Goal: Task Accomplishment & Management: Use online tool/utility

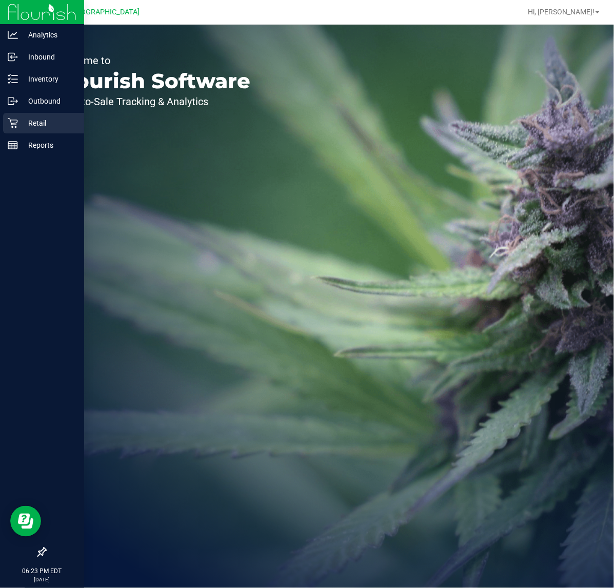
click at [31, 127] on p "Retail" at bounding box center [49, 123] width 62 height 12
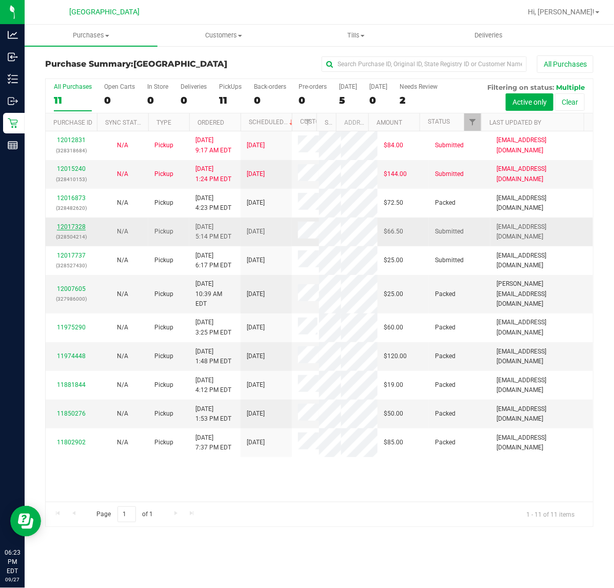
click at [70, 227] on link "12017328" at bounding box center [71, 226] width 29 height 7
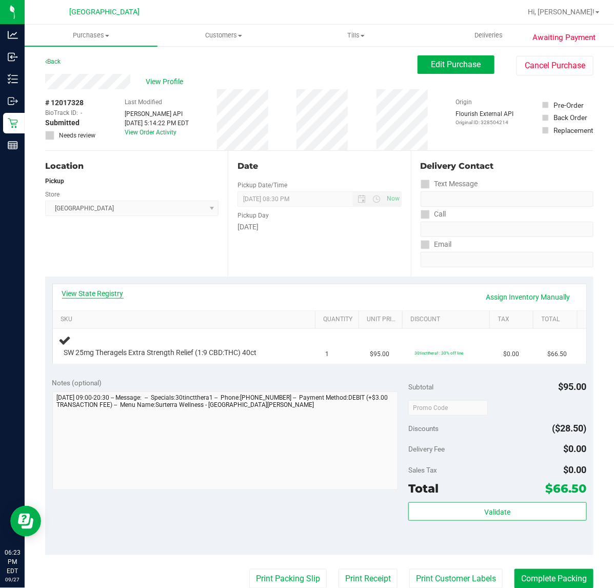
click at [102, 290] on link "View State Registry" at bounding box center [93, 293] width 62 height 10
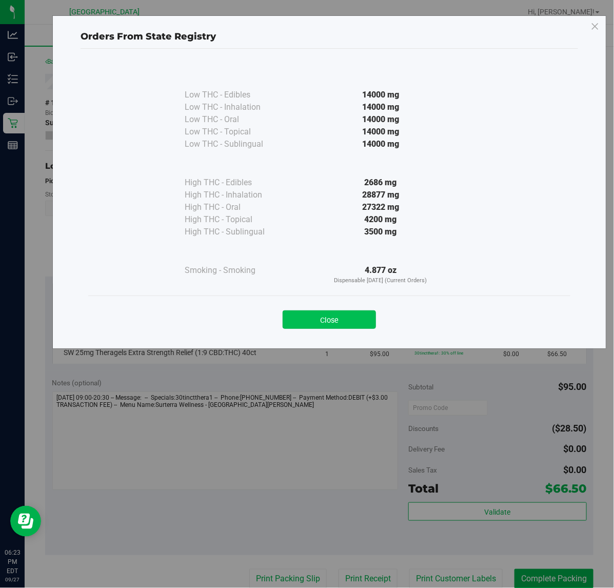
click at [312, 314] on button "Close" at bounding box center [329, 319] width 93 height 18
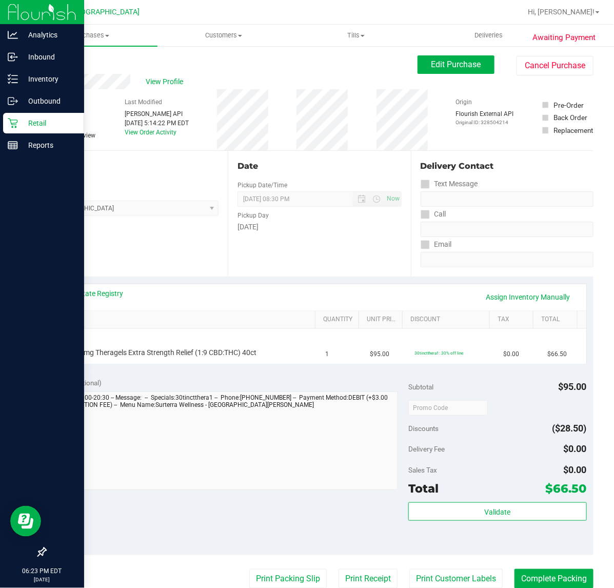
click at [38, 126] on p "Retail" at bounding box center [49, 123] width 62 height 12
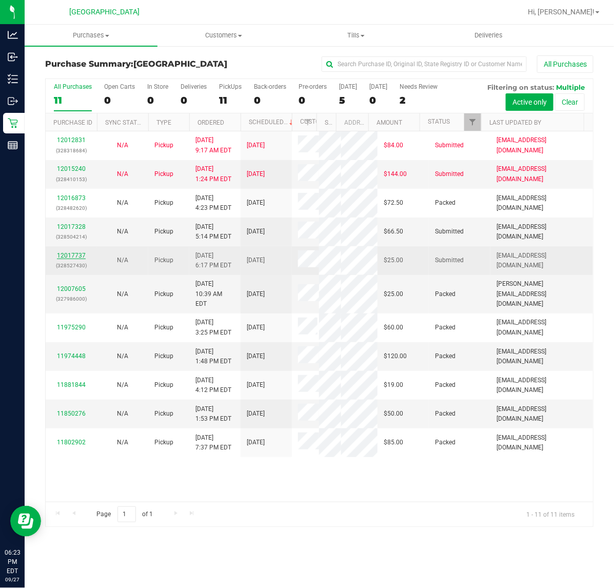
click at [75, 257] on link "12017737" at bounding box center [71, 255] width 29 height 7
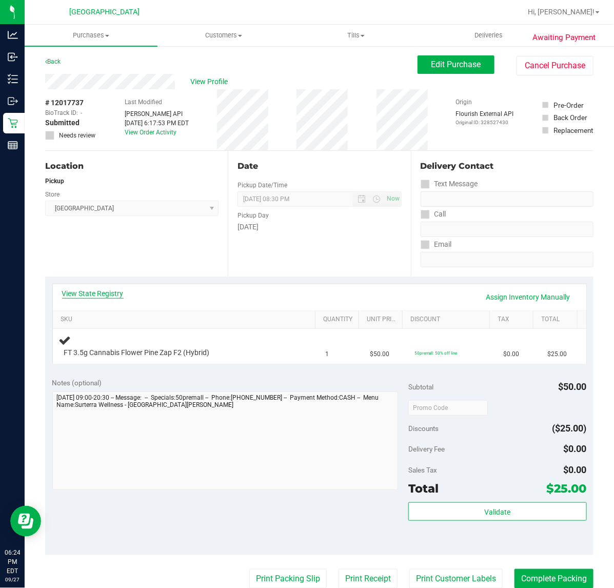
click at [88, 295] on link "View State Registry" at bounding box center [93, 293] width 62 height 10
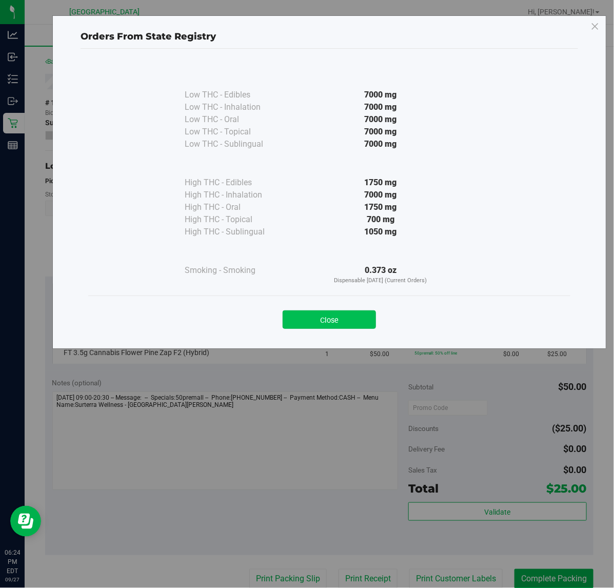
click at [359, 319] on button "Close" at bounding box center [329, 319] width 93 height 18
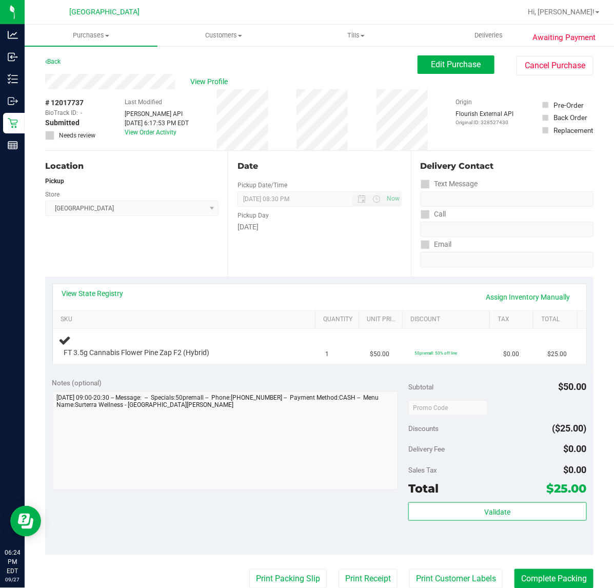
click at [231, 271] on div "Date Pickup Date/Time [DATE] Now [DATE] 08:30 PM Now Pickup Day [DATE]" at bounding box center [319, 214] width 183 height 126
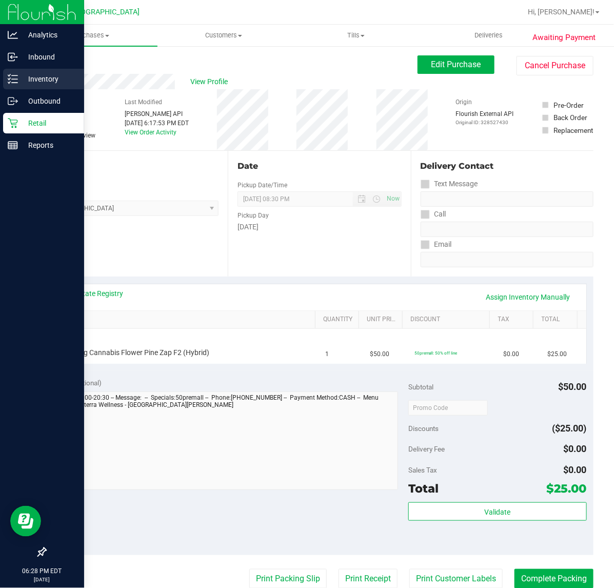
click at [13, 77] on icon at bounding box center [13, 79] width 10 height 10
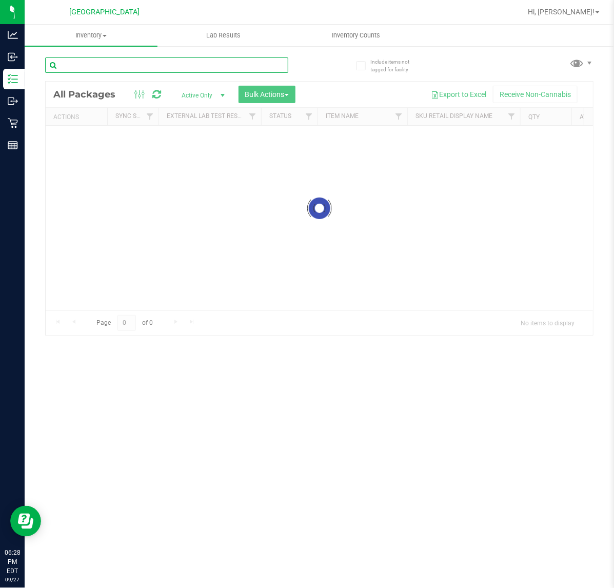
click at [137, 60] on input "text" at bounding box center [166, 64] width 243 height 15
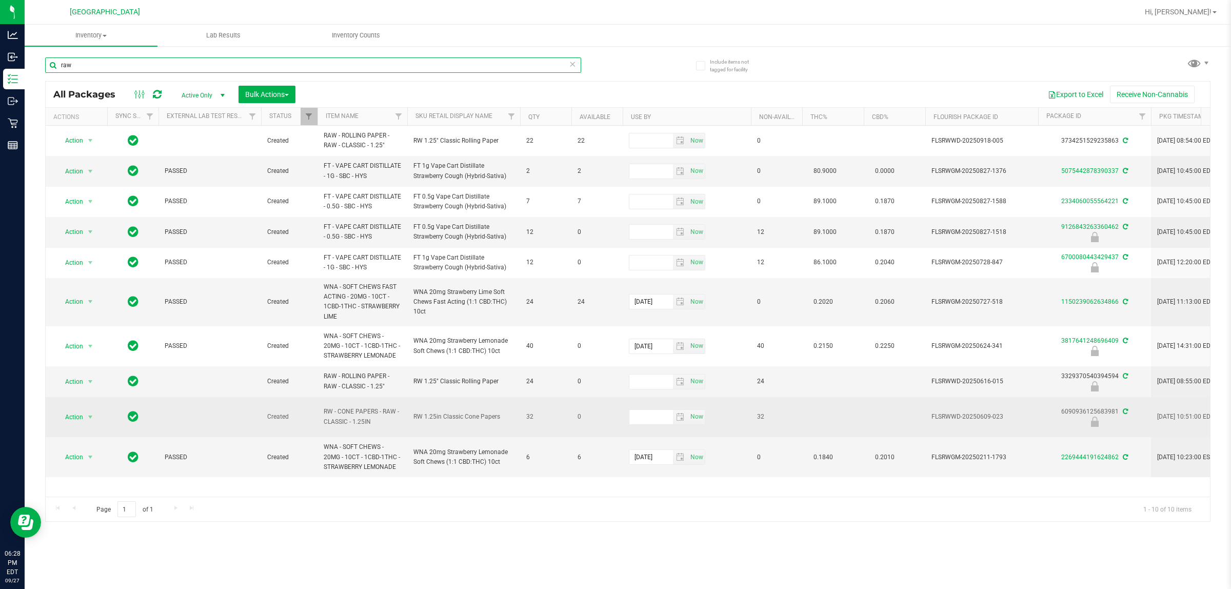
type input "raw"
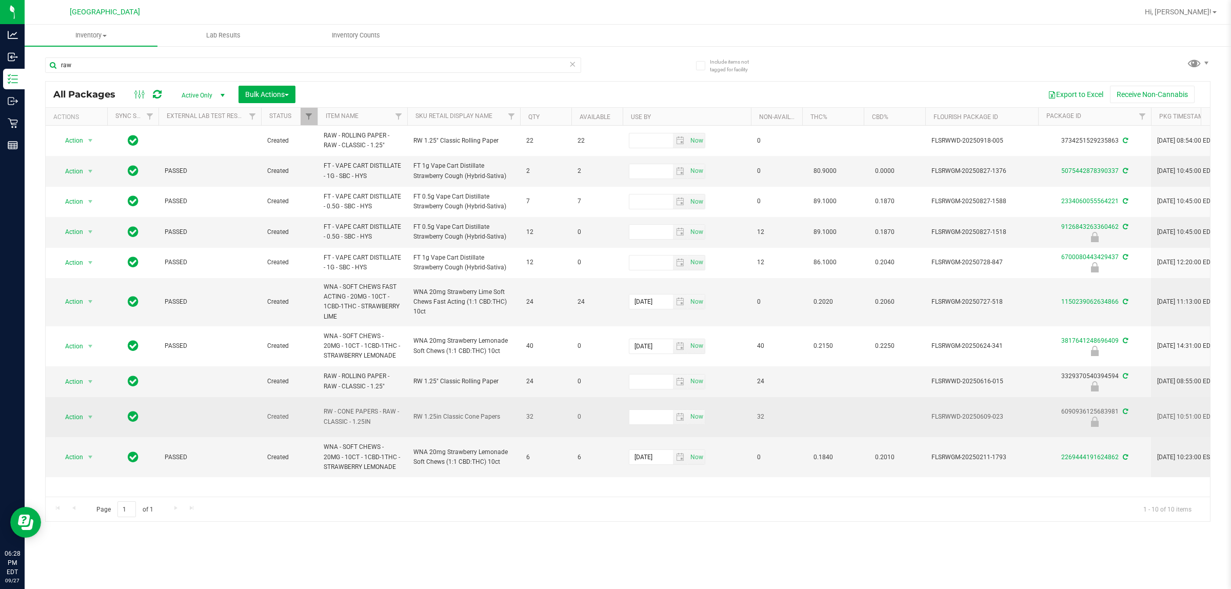
click at [90, 424] on span "select" at bounding box center [90, 417] width 13 height 14
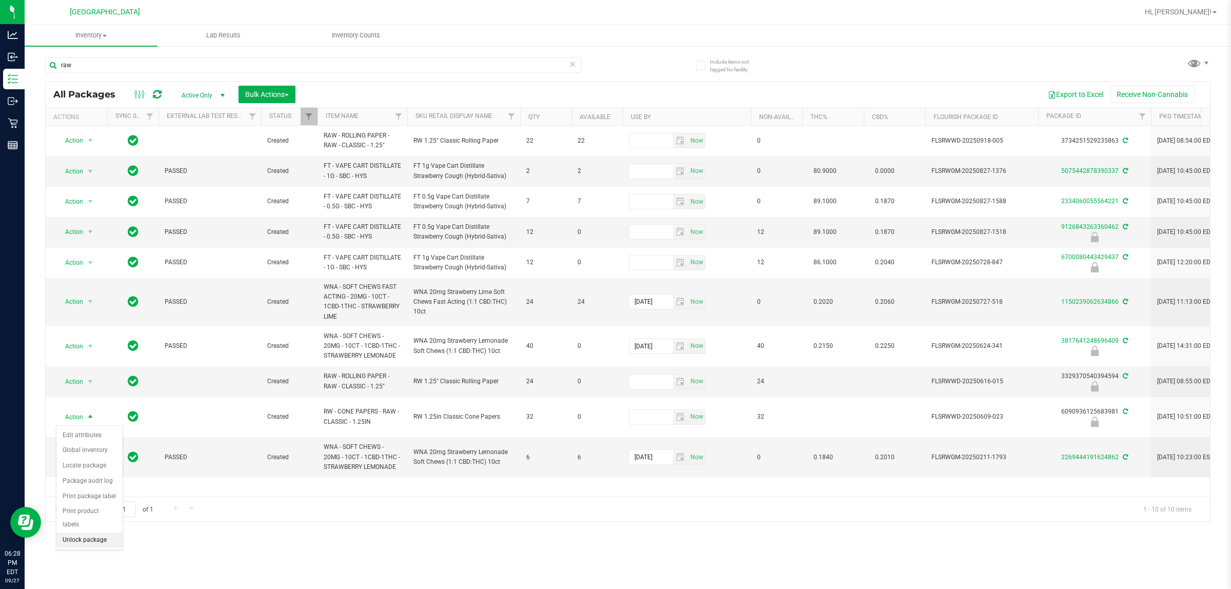
click at [83, 532] on li "Unlock package" at bounding box center [89, 539] width 66 height 15
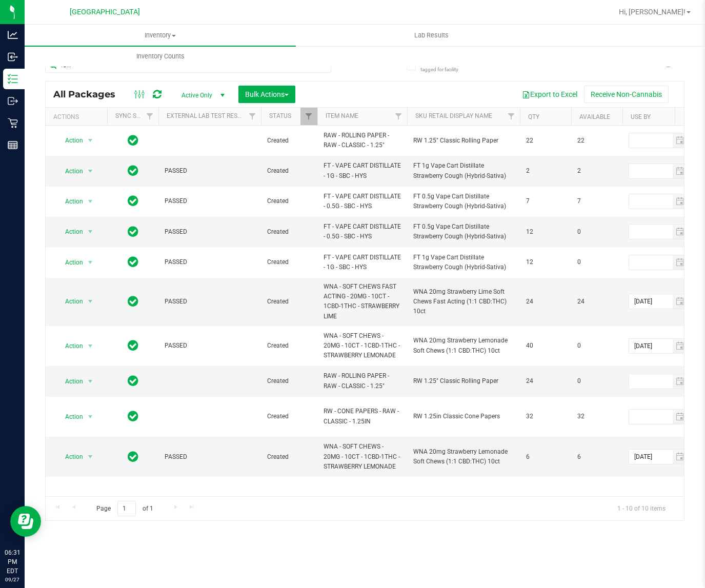
click at [317, 89] on div "Export to Excel Receive Non-Cannabis" at bounding box center [489, 94] width 373 height 17
click at [287, 65] on uib-tab-heading "Inventory Counts" at bounding box center [160, 56] width 270 height 21
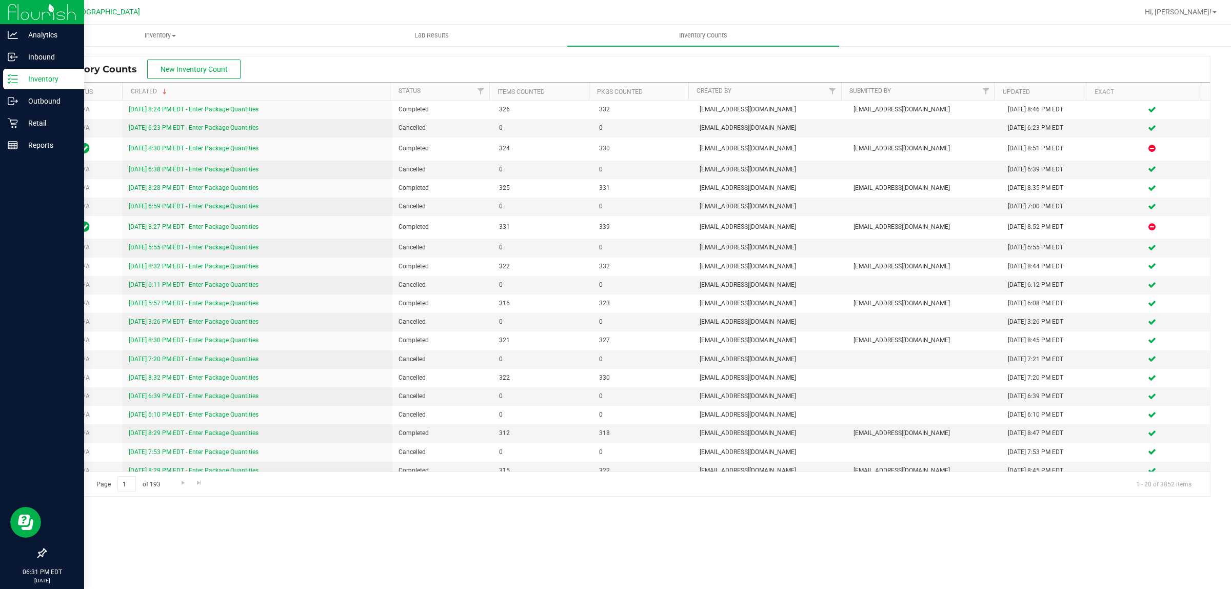
click at [26, 74] on p "Inventory" at bounding box center [49, 79] width 62 height 12
